Goal: Task Accomplishment & Management: Use online tool/utility

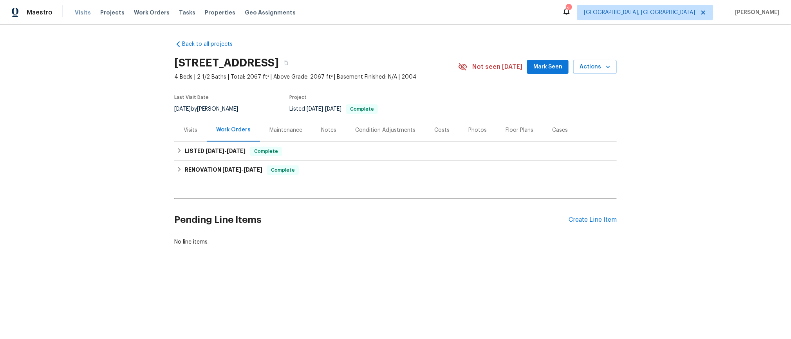
click at [81, 9] on span "Visits" at bounding box center [83, 13] width 16 height 8
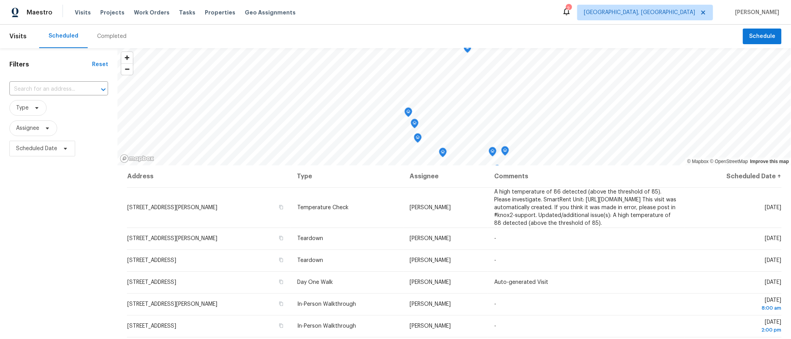
click at [106, 32] on div "Completed" at bounding box center [111, 36] width 29 height 8
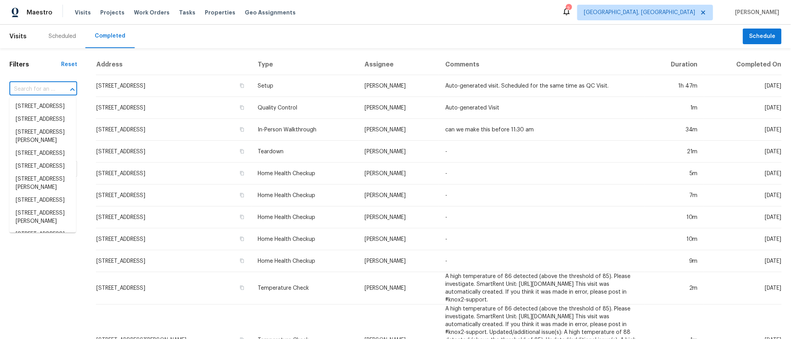
click at [30, 88] on input "text" at bounding box center [32, 89] width 46 height 12
paste input "9318 [GEOGRAPHIC_DATA]"
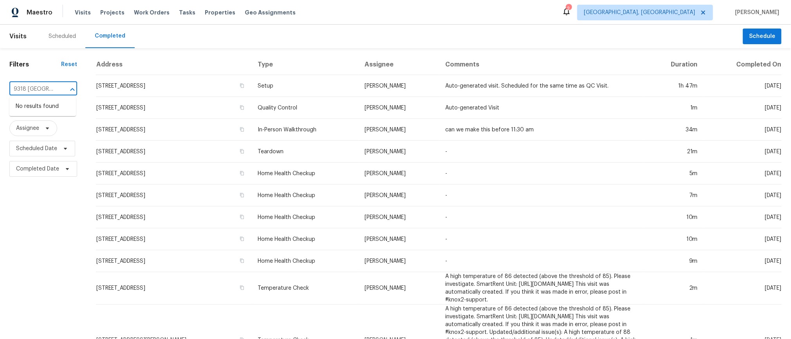
type input "9318 [GEOGRAPHIC_DATA]"
click at [61, 31] on div "Scheduled" at bounding box center [62, 36] width 46 height 23
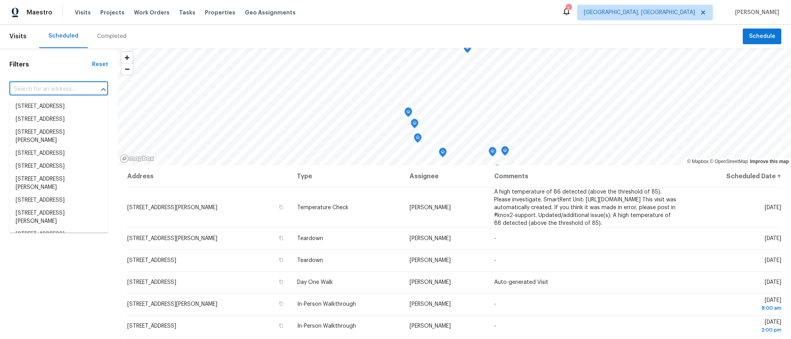
click at [67, 92] on input "text" at bounding box center [47, 89] width 77 height 12
paste input "9318 [GEOGRAPHIC_DATA]"
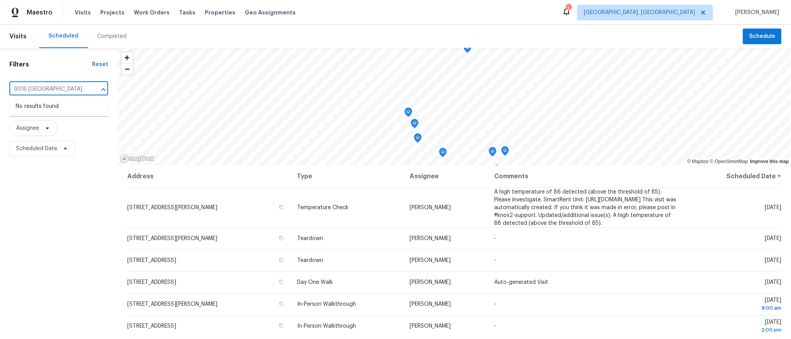
type input "9318 [GEOGRAPHIC_DATA]"
click at [666, 18] on span "[GEOGRAPHIC_DATA], [GEOGRAPHIC_DATA]" at bounding box center [645, 13] width 136 height 16
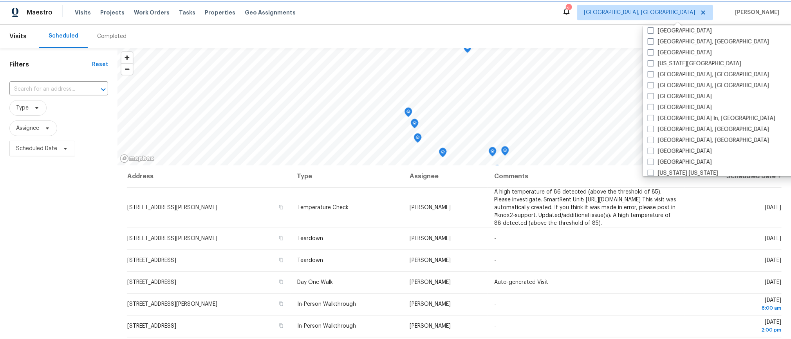
scroll to position [123, 0]
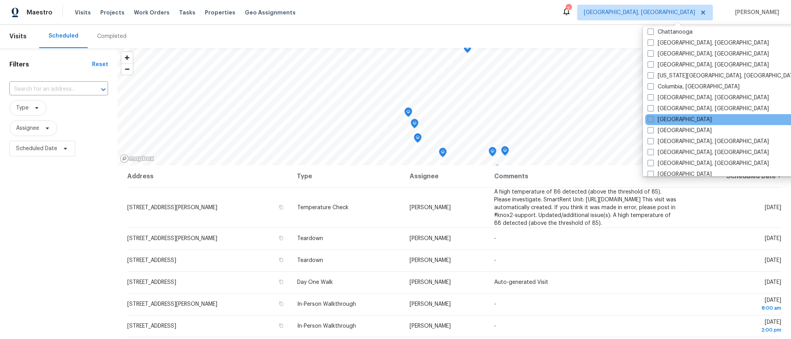
click at [648, 118] on span at bounding box center [651, 119] width 6 height 6
click at [648, 118] on input "[GEOGRAPHIC_DATA]" at bounding box center [650, 118] width 5 height 5
checkbox input "true"
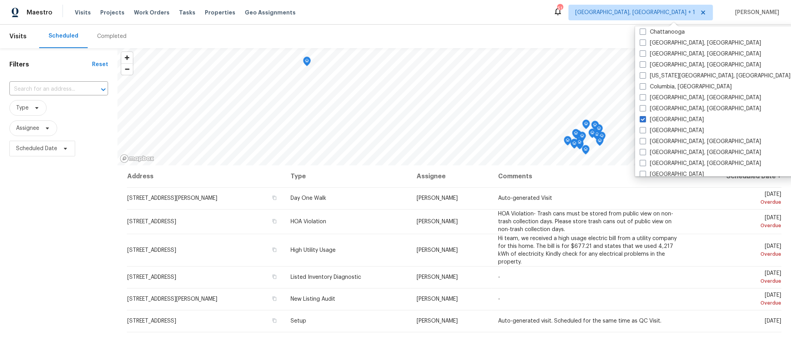
click at [116, 34] on div "Completed" at bounding box center [111, 36] width 29 height 8
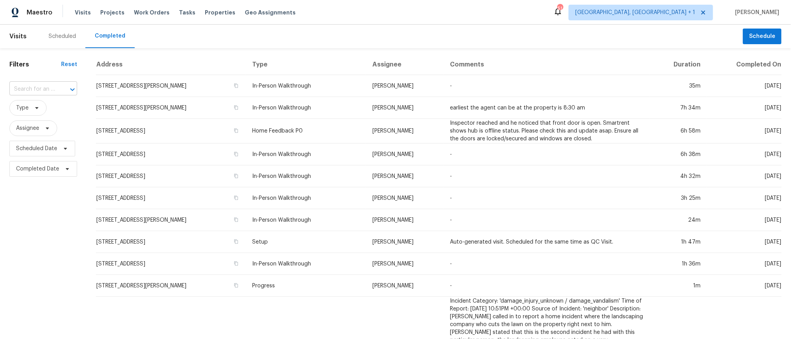
click at [53, 92] on input "text" at bounding box center [32, 89] width 46 height 12
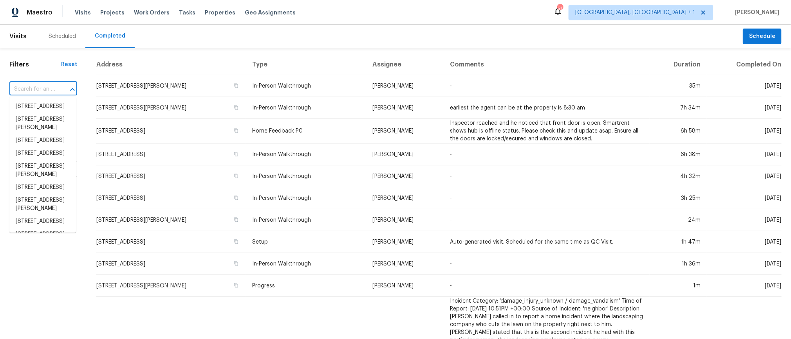
paste input "9318 [GEOGRAPHIC_DATA]"
type input "9318 [GEOGRAPHIC_DATA]"
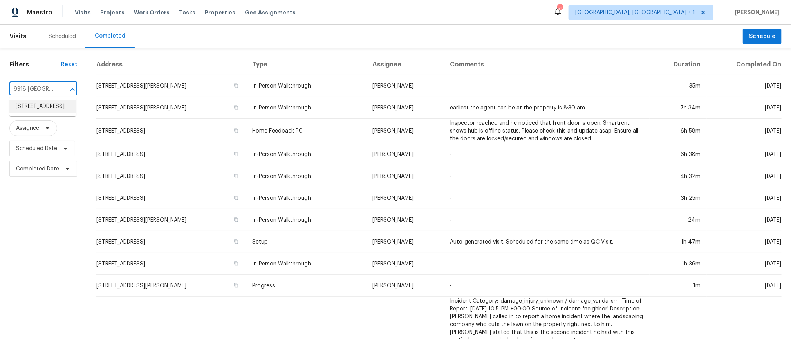
click at [53, 106] on li "[STREET_ADDRESS]" at bounding box center [42, 106] width 67 height 13
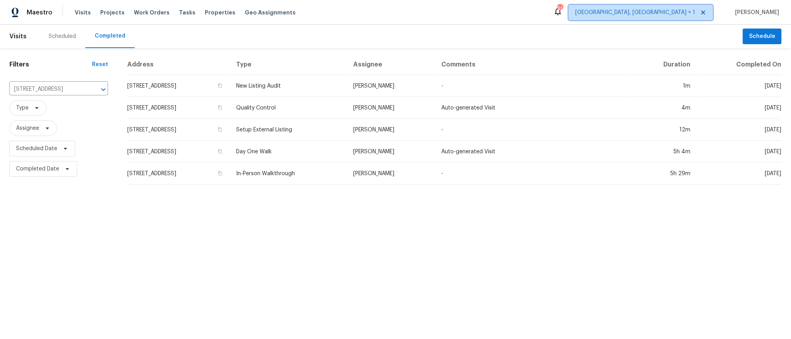
click at [662, 14] on span "[GEOGRAPHIC_DATA], [GEOGRAPHIC_DATA] + 1" at bounding box center [635, 13] width 120 height 8
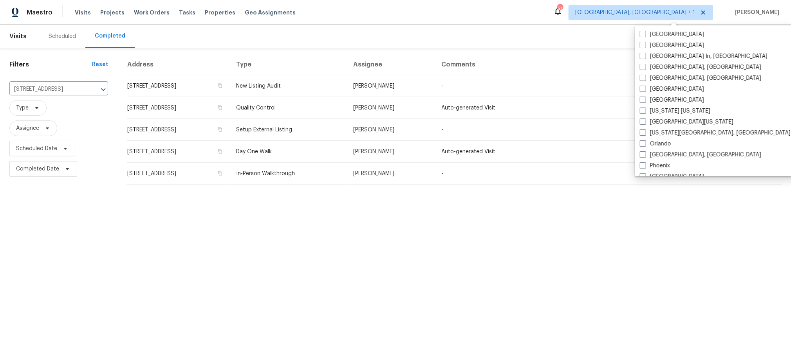
scroll to position [496, 0]
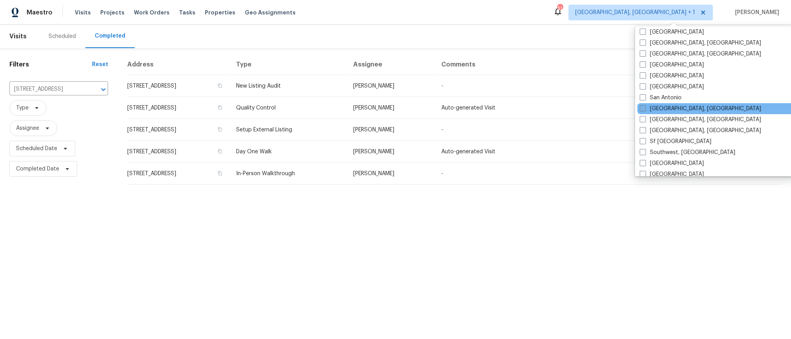
click at [643, 107] on span at bounding box center [643, 108] width 6 height 6
click at [643, 107] on input "[GEOGRAPHIC_DATA], [GEOGRAPHIC_DATA]" at bounding box center [642, 107] width 5 height 5
checkbox input "true"
click at [52, 87] on input "[STREET_ADDRESS]" at bounding box center [47, 89] width 77 height 12
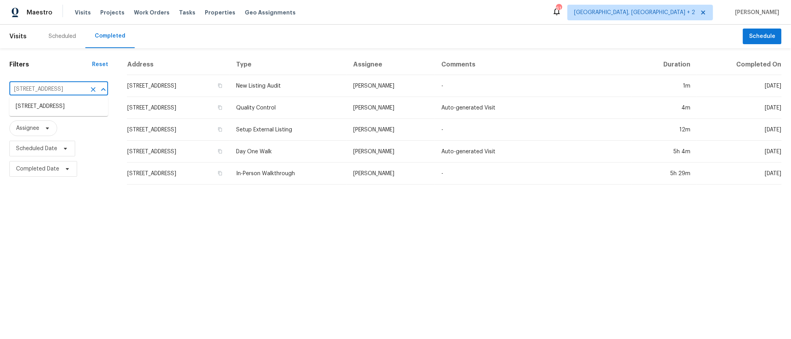
click at [96, 90] on icon "Clear" at bounding box center [93, 90] width 8 height 8
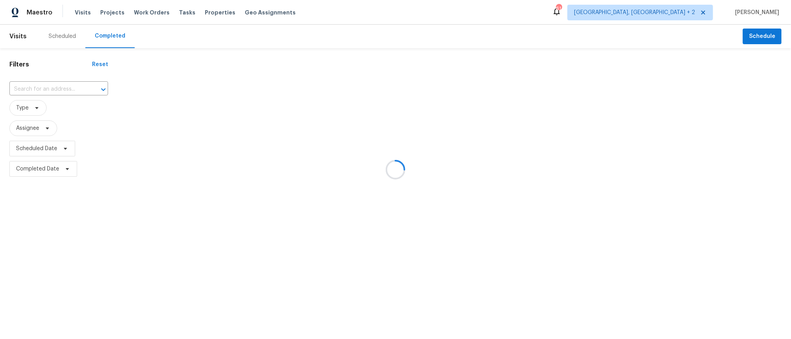
click at [56, 90] on div at bounding box center [395, 169] width 791 height 339
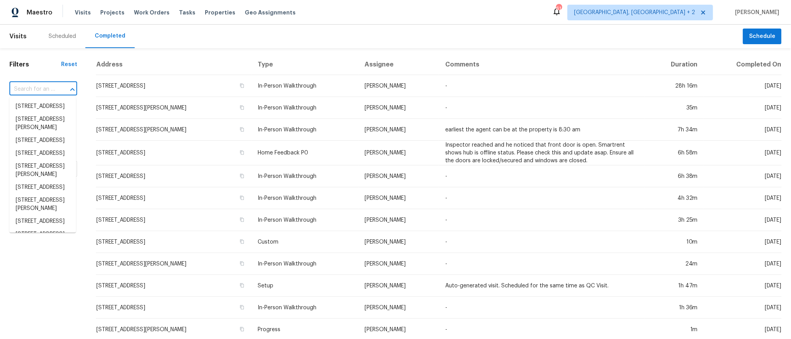
click at [52, 87] on input "text" at bounding box center [32, 89] width 46 height 12
paste input "[STREET_ADDRESS]"
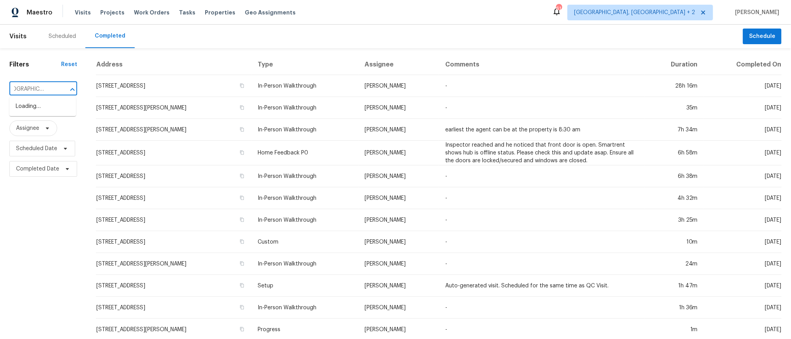
scroll to position [0, 6]
type input "[GEOGRAPHIC_DATA]"
click at [31, 113] on li "[STREET_ADDRESS]" at bounding box center [42, 106] width 67 height 13
